Goal: Find specific page/section: Find specific page/section

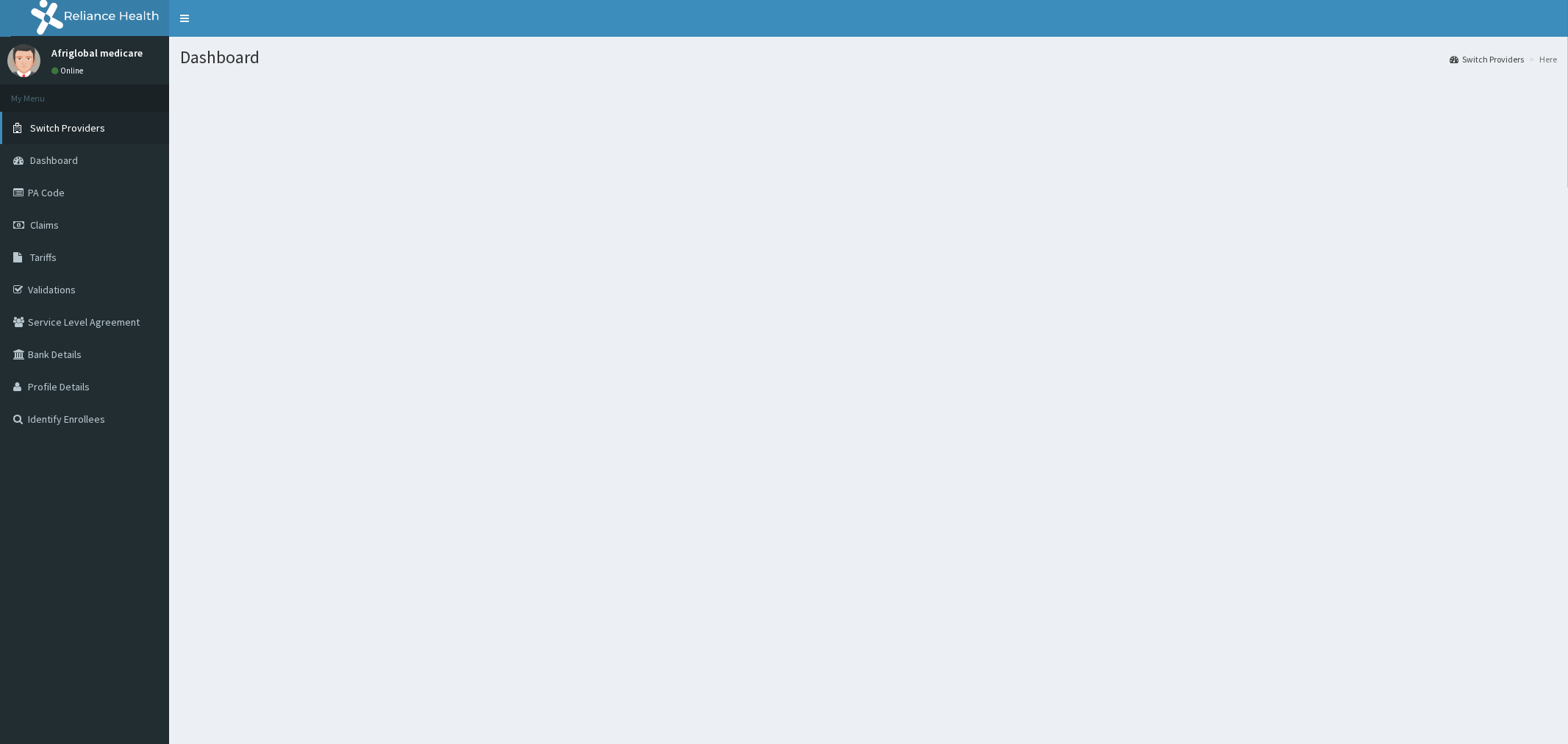
click at [63, 133] on span "Switch Providers" at bounding box center [67, 127] width 75 height 13
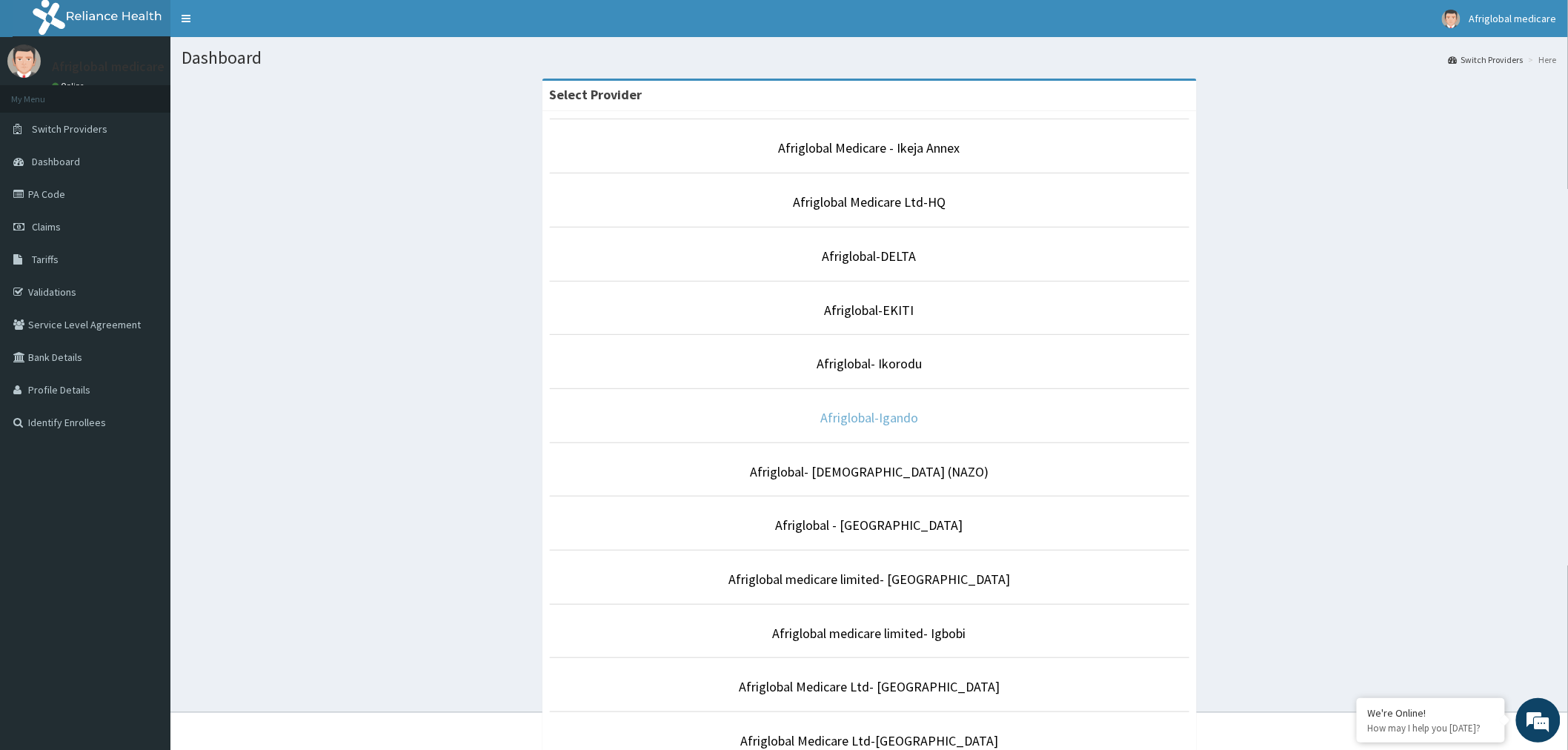
drag, startPoint x: 0, startPoint y: 269, endPoint x: 869, endPoint y: 415, distance: 881.2
click at [869, 415] on link "Afriglobal-Igando" at bounding box center [869, 417] width 98 height 17
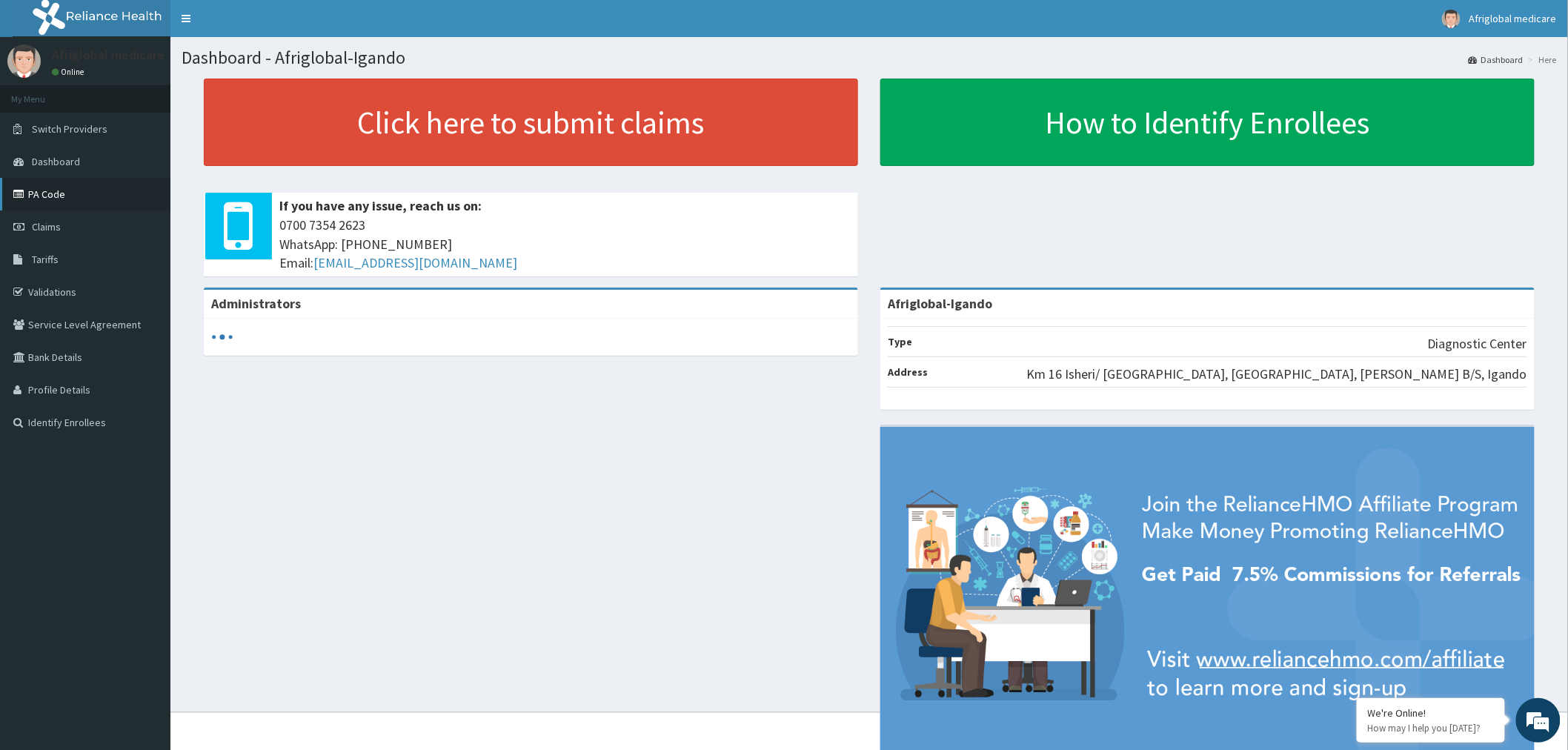
click at [48, 196] on link "PA Code" at bounding box center [85, 193] width 170 height 33
